Goal: Communication & Community: Share content

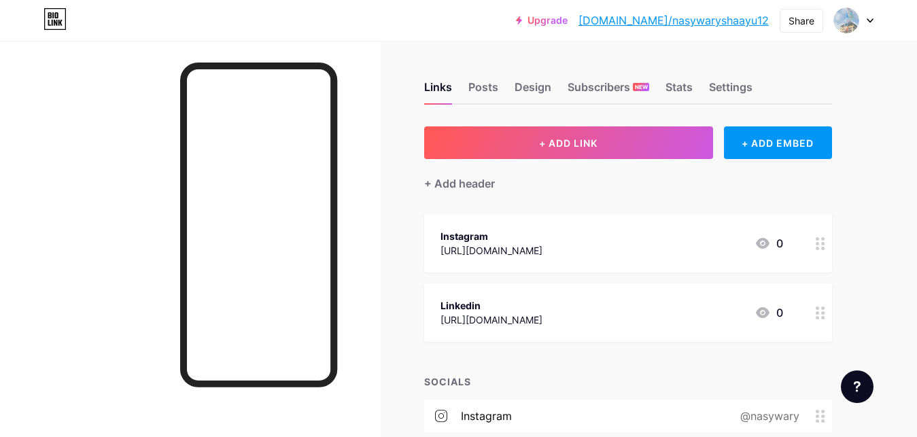
click at [817, 252] on div at bounding box center [820, 243] width 23 height 58
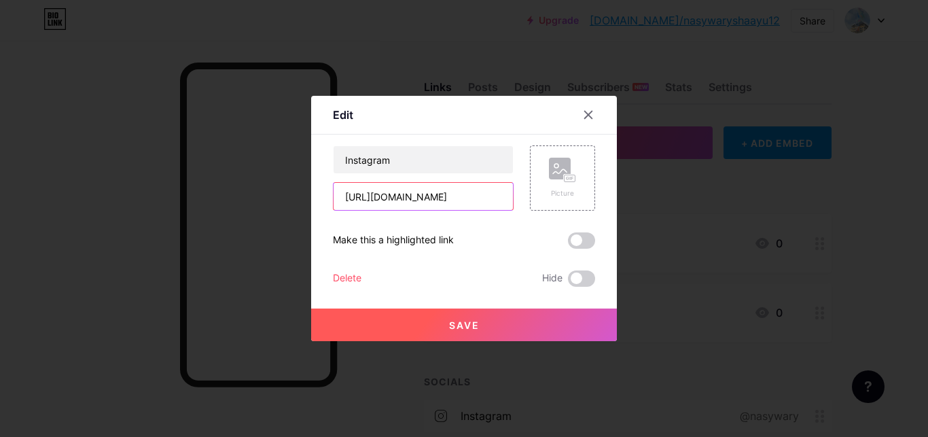
click at [448, 198] on input "[URL][DOMAIN_NAME]" at bounding box center [423, 196] width 179 height 27
click at [576, 105] on div at bounding box center [588, 115] width 24 height 24
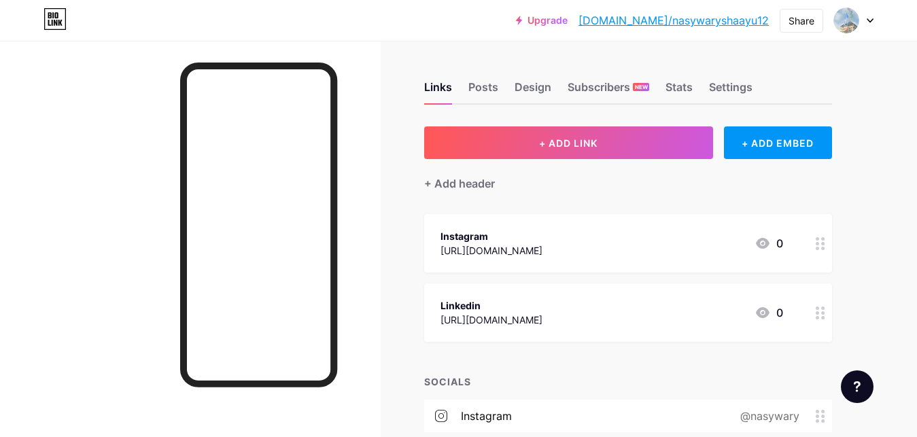
click at [828, 326] on div at bounding box center [820, 312] width 23 height 58
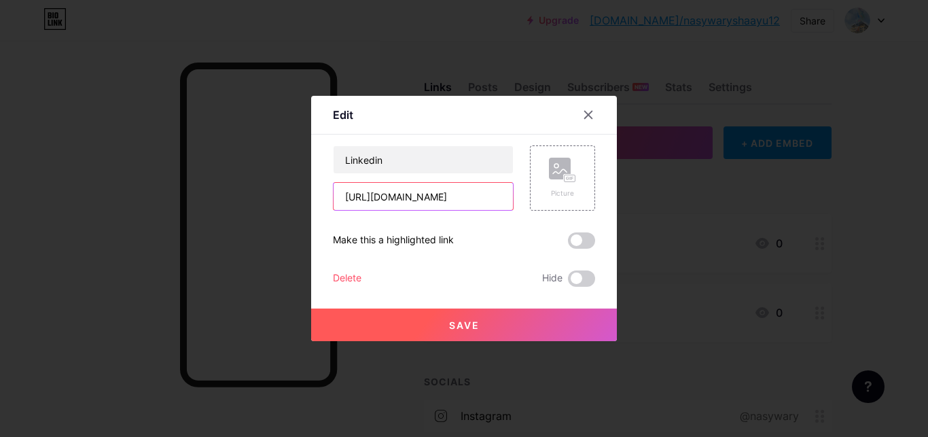
click at [492, 205] on input "[URL][DOMAIN_NAME]" at bounding box center [423, 196] width 179 height 27
click at [591, 120] on div at bounding box center [588, 115] width 24 height 24
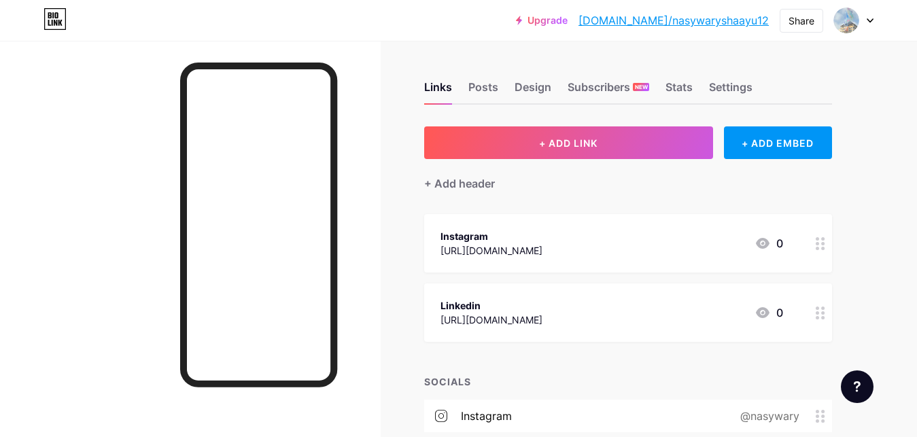
click at [816, 243] on circle at bounding box center [816, 243] width 3 height 3
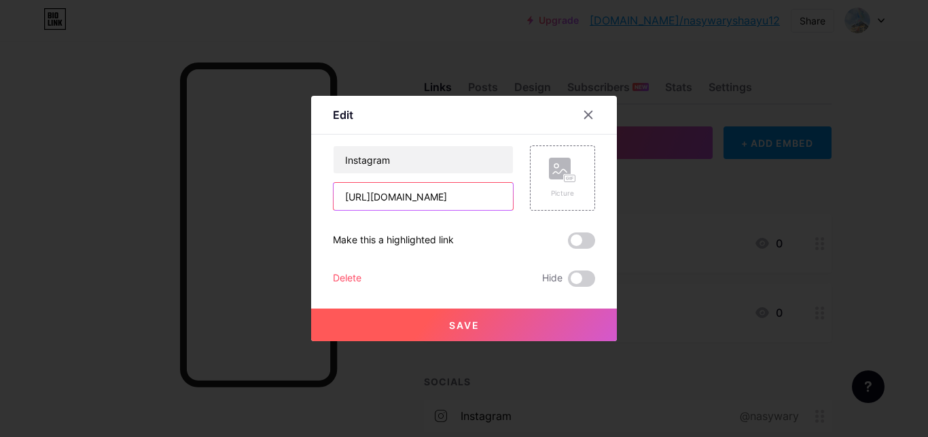
click at [467, 198] on input "[URL][DOMAIN_NAME]" at bounding box center [423, 196] width 179 height 27
click at [595, 116] on div at bounding box center [596, 115] width 41 height 24
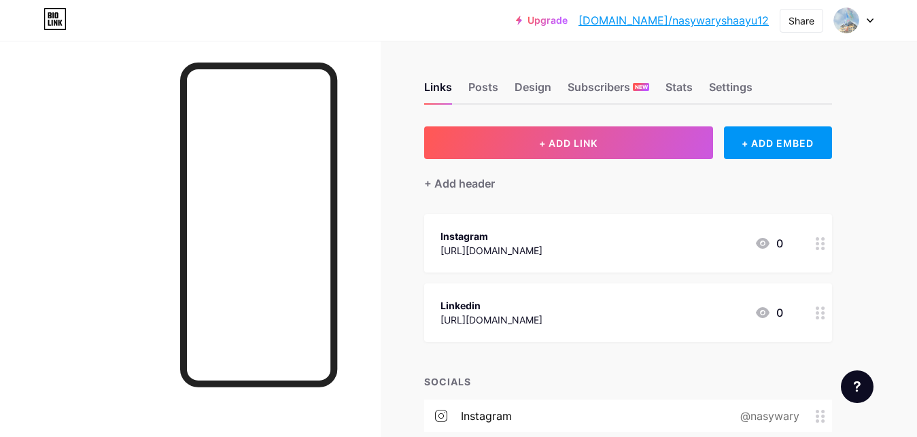
click at [809, 412] on div "@nasywary" at bounding box center [766, 416] width 97 height 16
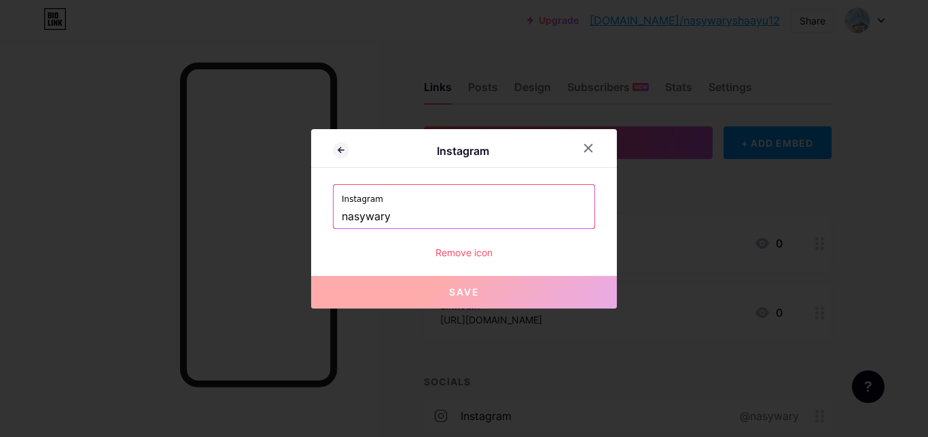
click at [473, 205] on label "Instagram" at bounding box center [464, 195] width 245 height 20
drag, startPoint x: 443, startPoint y: 209, endPoint x: 251, endPoint y: 224, distance: 192.2
click at [342, 224] on input "nasywary" at bounding box center [464, 216] width 245 height 23
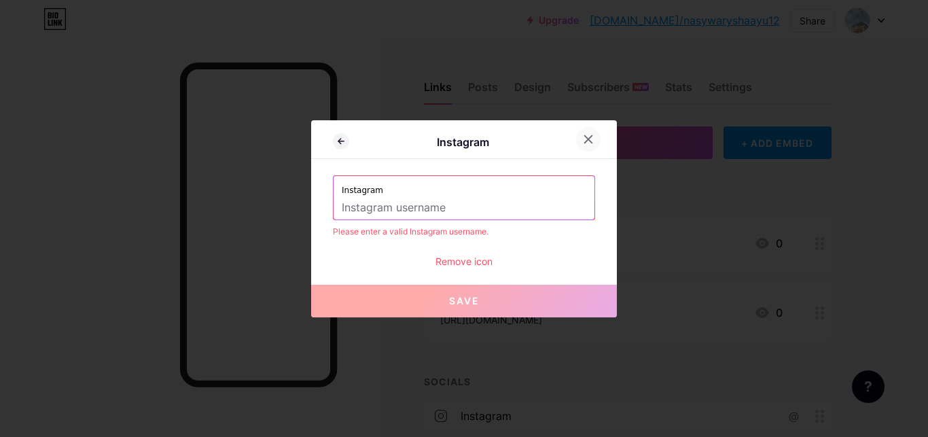
click at [579, 146] on div at bounding box center [588, 139] width 24 height 24
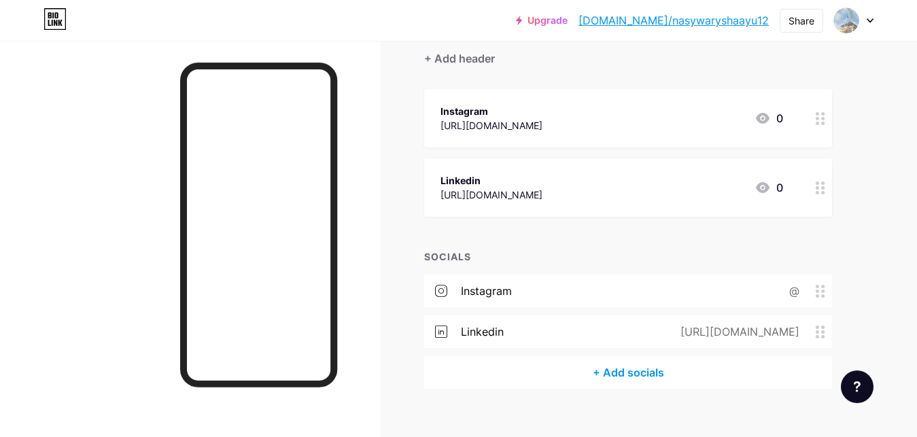
scroll to position [144, 0]
